Goal: Navigation & Orientation: Find specific page/section

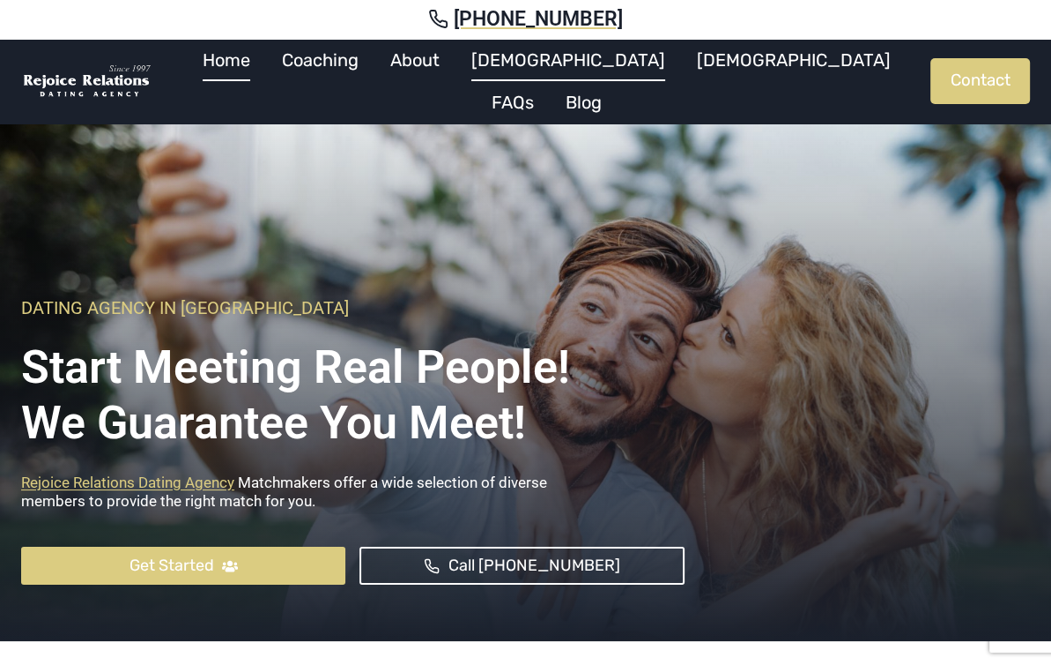
click at [554, 80] on link "[DEMOGRAPHIC_DATA]" at bounding box center [569, 60] width 226 height 42
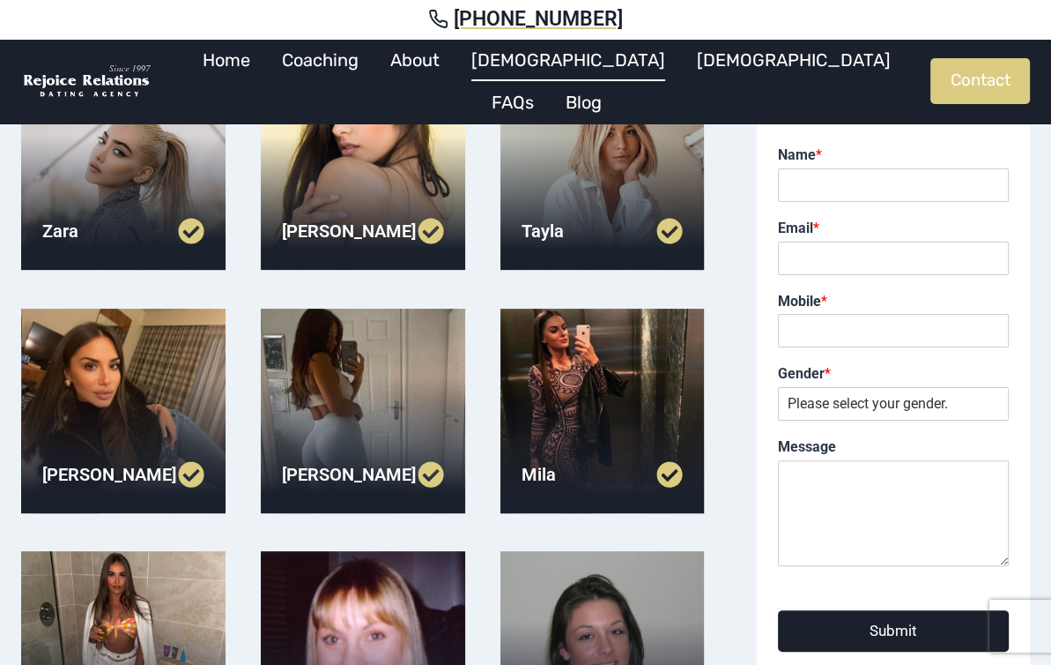
scroll to position [441, 0]
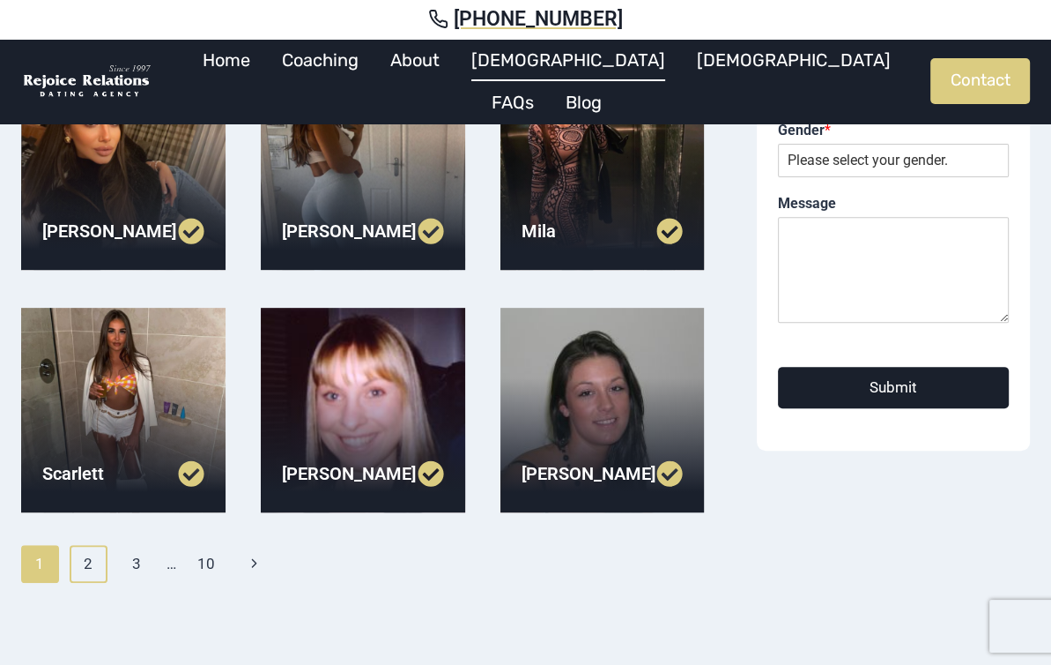
click at [85, 567] on link "2" at bounding box center [89, 563] width 38 height 37
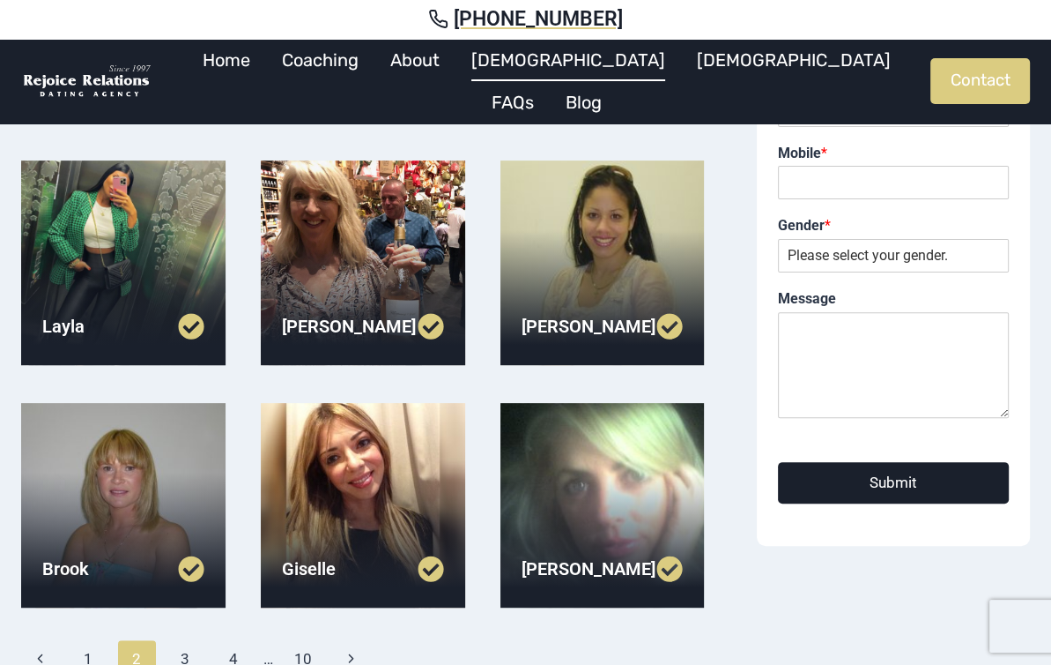
scroll to position [529, 0]
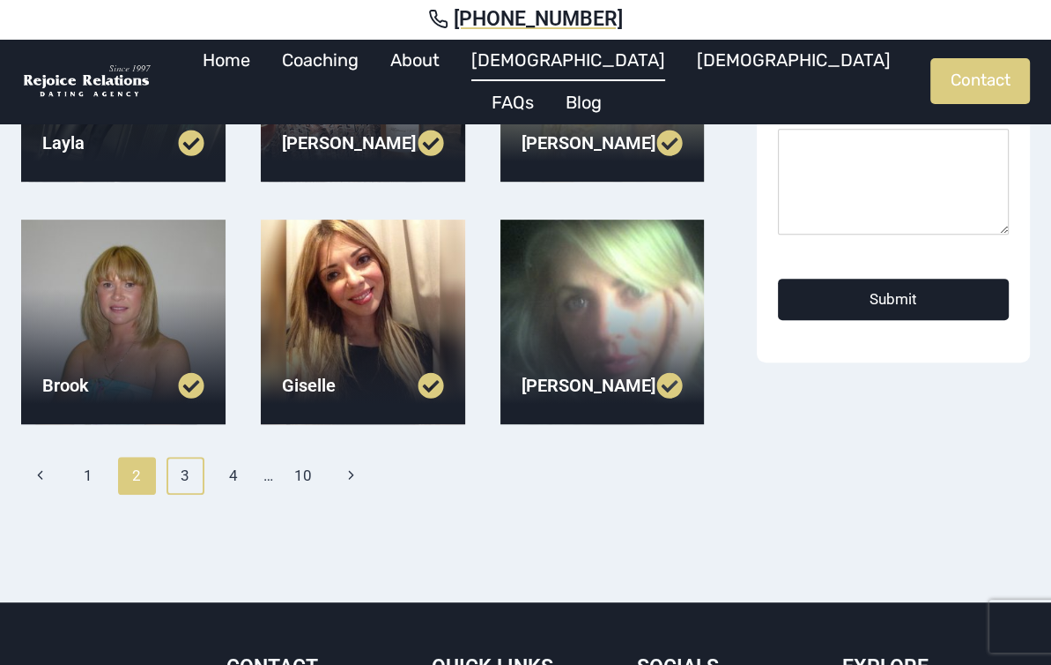
click at [188, 477] on link "3" at bounding box center [186, 475] width 38 height 37
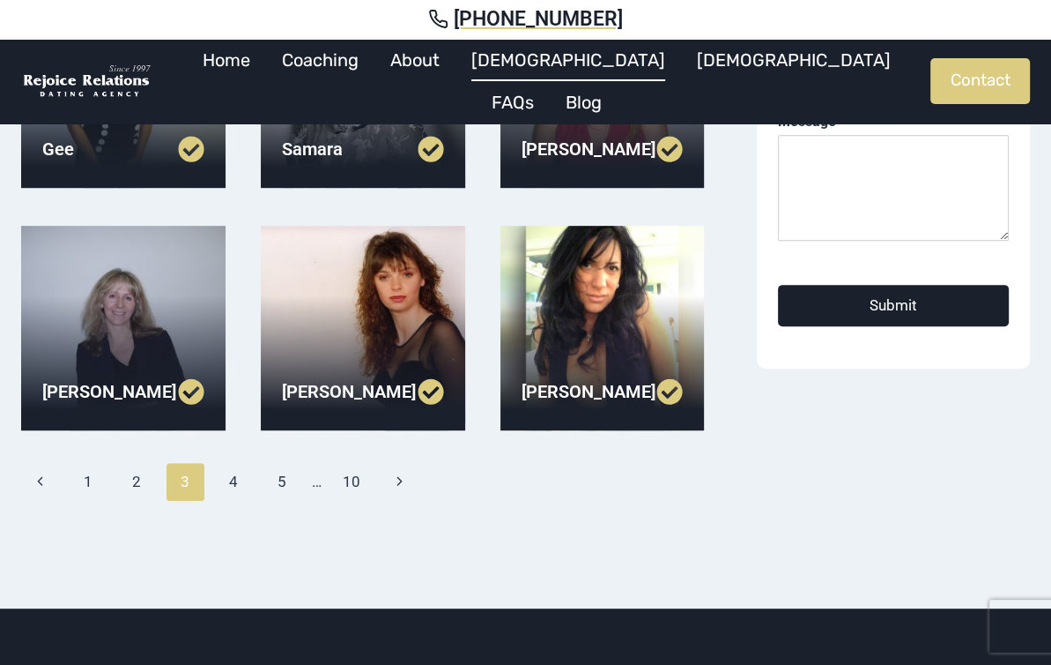
scroll to position [529, 0]
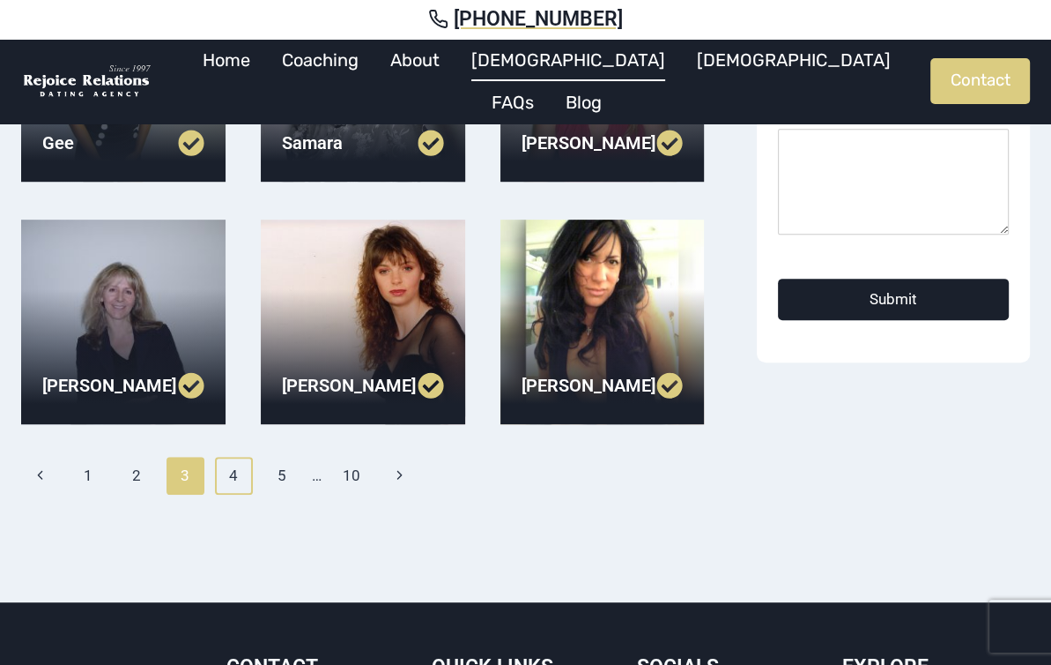
click at [236, 466] on link "4" at bounding box center [234, 475] width 38 height 37
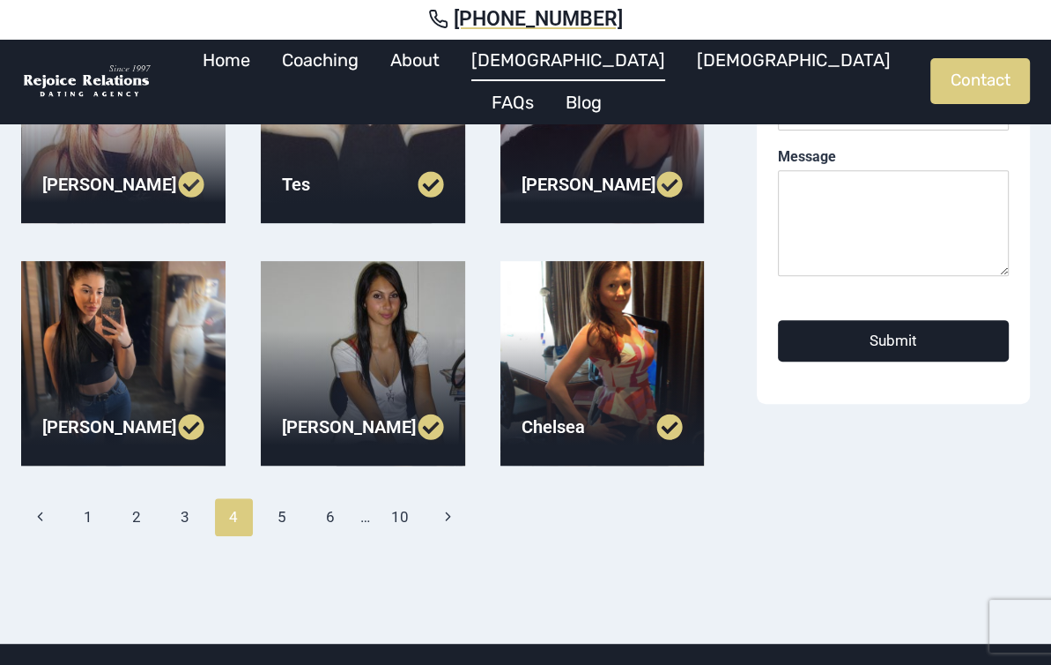
scroll to position [705, 0]
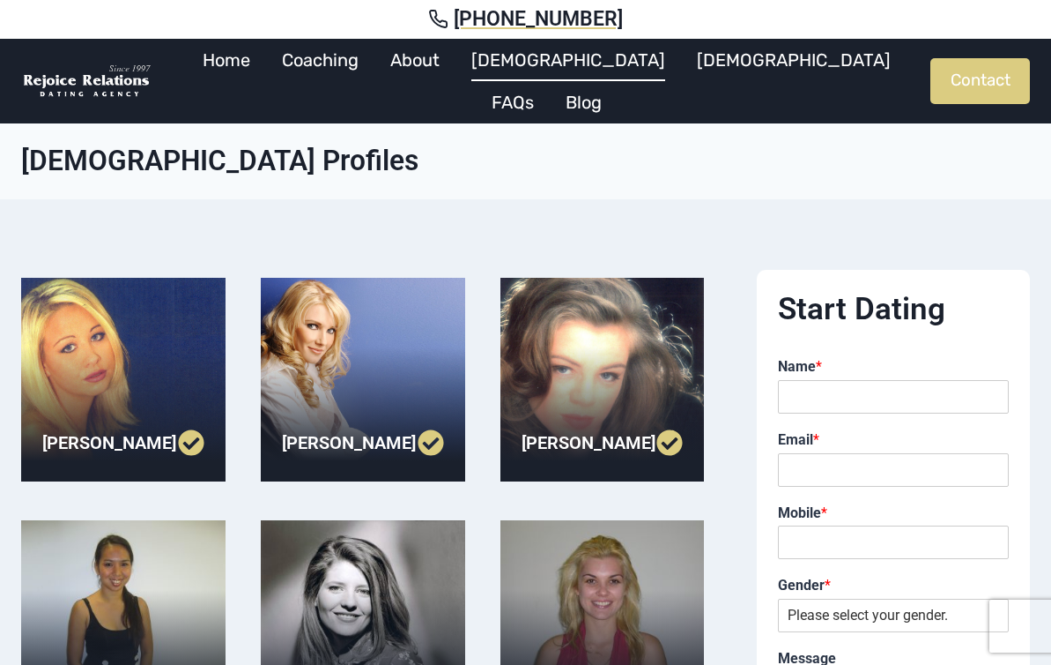
scroll to position [529, 0]
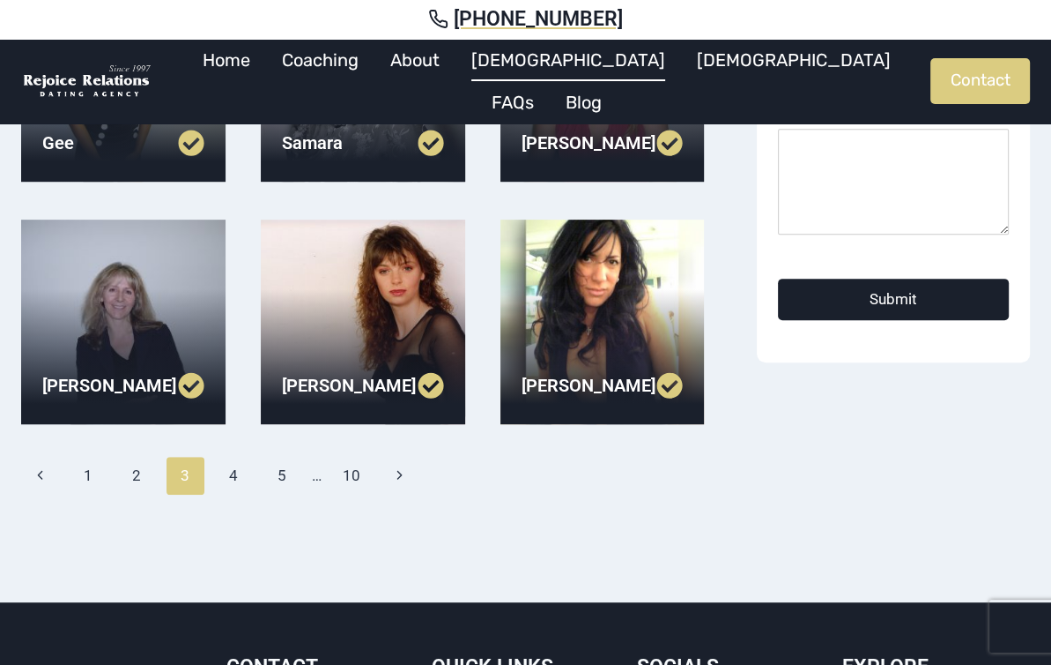
click at [28, 0] on div "[PHONE_NUMBER]" at bounding box center [525, 19] width 1051 height 39
